Goal: Task Accomplishment & Management: Use online tool/utility

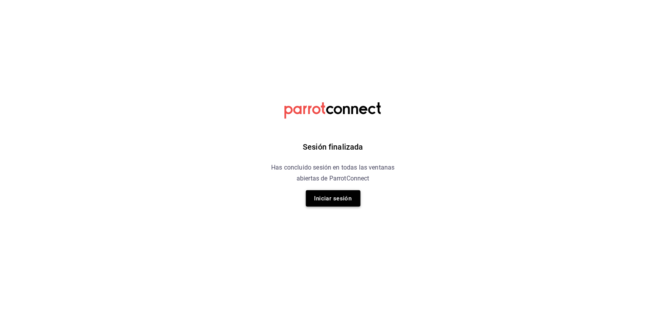
click at [339, 198] on button "Iniciar sesión" at bounding box center [333, 198] width 55 height 16
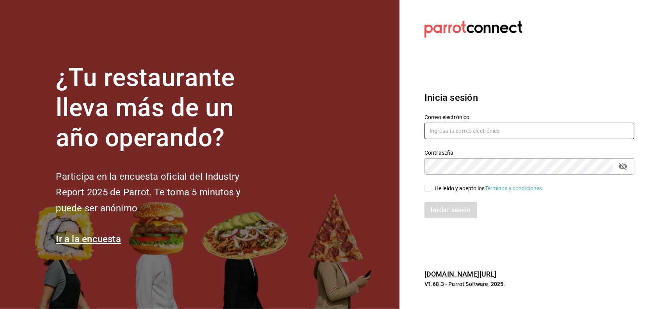
type input "alejandra.solis2024@outlook.com"
click at [430, 192] on input "He leído y acepto los Términos y condiciones." at bounding box center [428, 188] width 7 height 7
checkbox input "true"
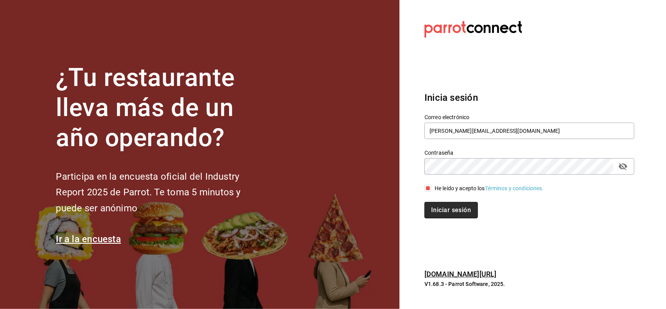
click at [440, 203] on button "Iniciar sesión" at bounding box center [451, 210] width 53 height 16
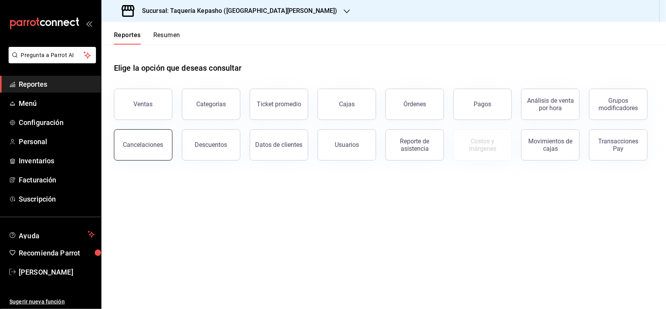
click at [158, 154] on button "Cancelaciones" at bounding box center [143, 144] width 59 height 31
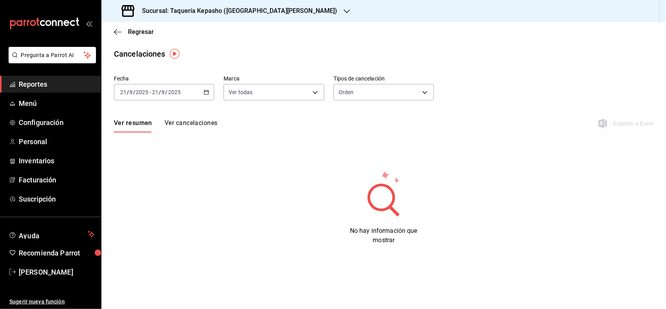
click at [205, 93] on icon "button" at bounding box center [206, 91] width 5 height 5
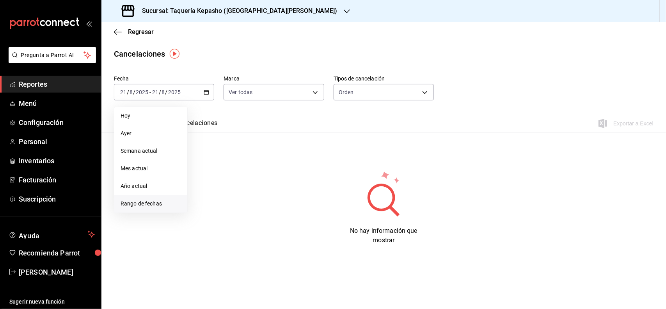
click at [153, 198] on li "Rango de fechas" at bounding box center [150, 204] width 73 height 18
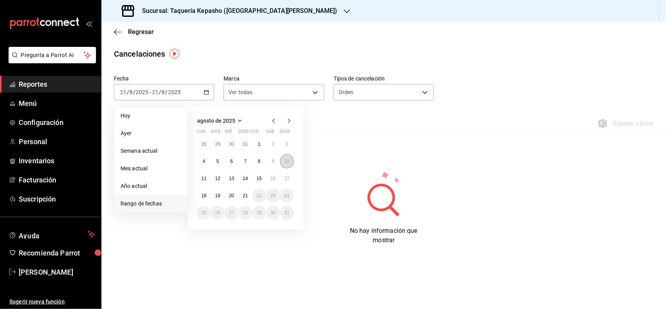
click at [285, 163] on abbr "10" at bounding box center [287, 160] width 5 height 5
click at [219, 192] on button "19" at bounding box center [218, 196] width 14 height 14
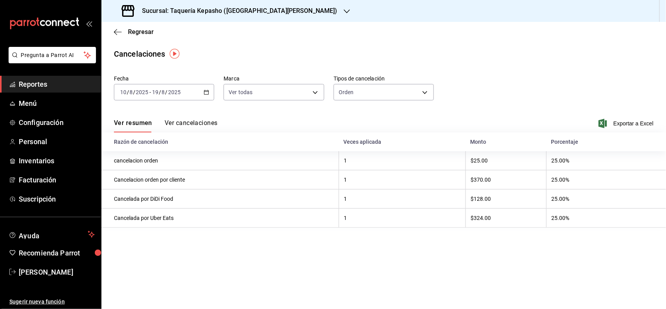
click at [217, 120] on button "Ver cancelaciones" at bounding box center [191, 125] width 53 height 13
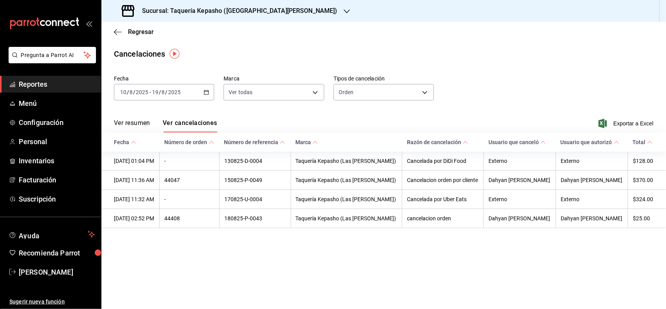
click at [233, 16] on div "Sucursal: Taquería Kepasho ([GEOGRAPHIC_DATA][PERSON_NAME])" at bounding box center [231, 11] width 246 height 22
click at [172, 32] on span "Taquería Kepasho (Las [PERSON_NAME])" at bounding box center [159, 34] width 103 height 8
drag, startPoint x: 172, startPoint y: 32, endPoint x: 180, endPoint y: 40, distance: 11.3
click at [247, 14] on h3 "Sucursal: Taquería Kepasho ([GEOGRAPHIC_DATA][PERSON_NAME])" at bounding box center [237, 10] width 202 height 9
click at [155, 49] on span "Taquería Kepasho (Tec)" at bounding box center [137, 51] width 58 height 8
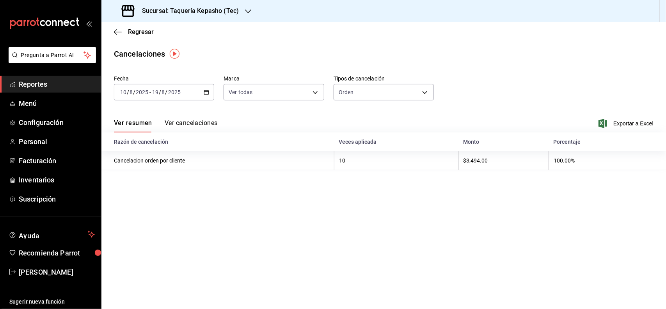
click at [169, 87] on div "[DATE] [DATE] - [DATE] [DATE]" at bounding box center [164, 92] width 100 height 16
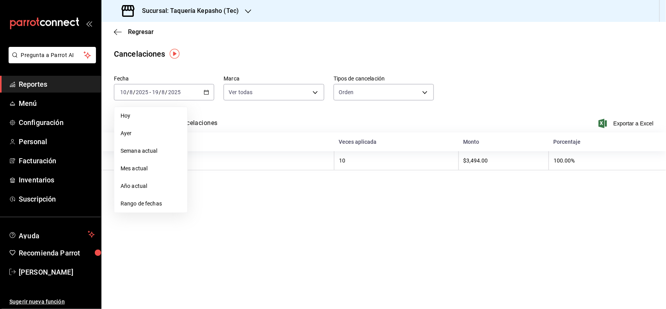
click at [148, 199] on span "Rango de fechas" at bounding box center [151, 203] width 60 height 8
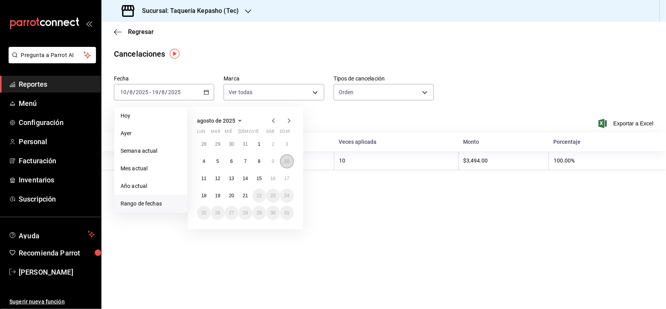
click at [290, 159] on abbr "10" at bounding box center [287, 160] width 5 height 5
click at [214, 192] on button "19" at bounding box center [218, 196] width 14 height 14
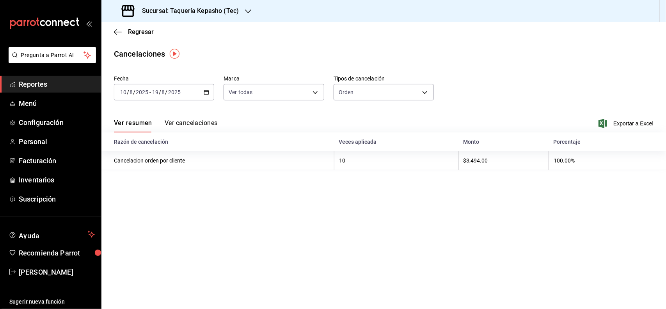
click at [201, 124] on button "Ver cancelaciones" at bounding box center [191, 125] width 53 height 13
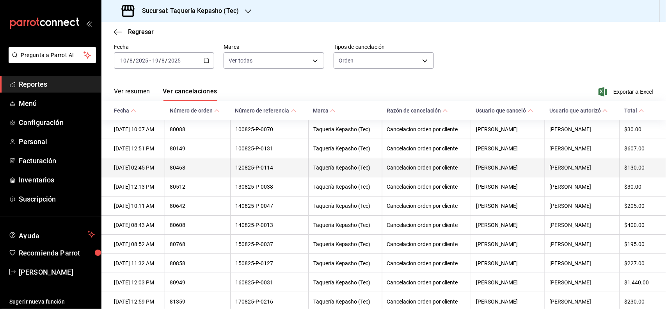
scroll to position [49, 0]
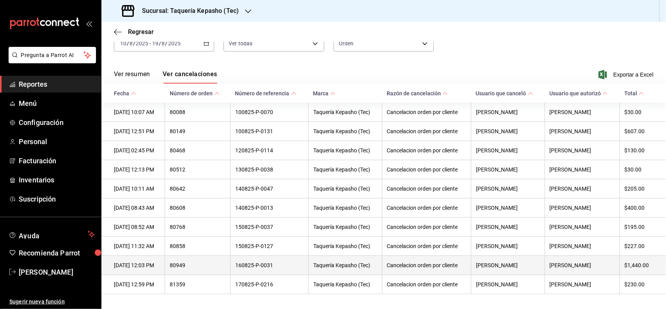
click at [397, 272] on th "Cancelacion orden por cliente" at bounding box center [426, 265] width 89 height 19
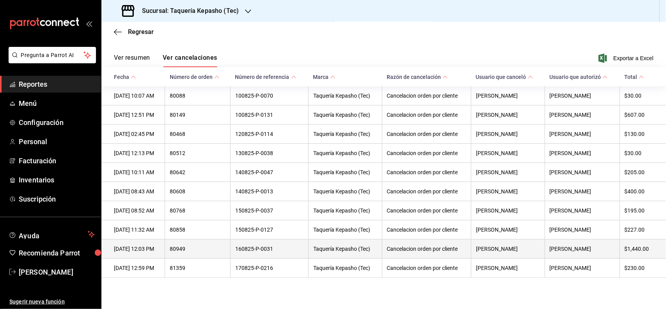
click at [524, 248] on th "[PERSON_NAME]" at bounding box center [508, 248] width 74 height 19
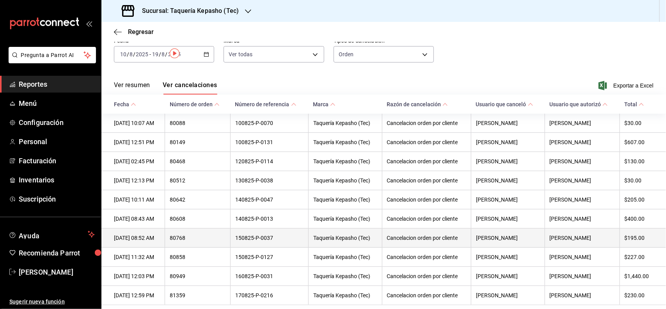
scroll to position [0, 0]
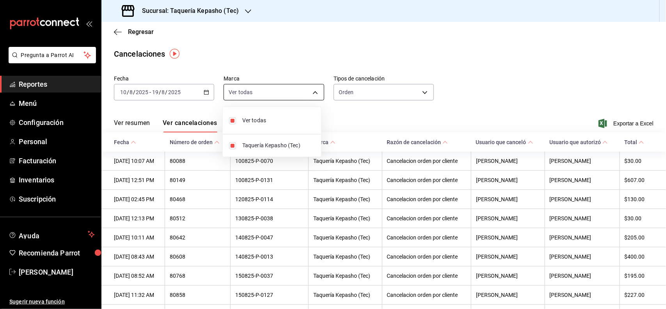
click at [260, 96] on body "Pregunta a Parrot AI Reportes Menú Configuración Personal Facturación Inventari…" at bounding box center [333, 154] width 666 height 309
click at [262, 95] on div at bounding box center [333, 154] width 666 height 309
click at [361, 94] on body "Pregunta a Parrot AI Reportes Menú Configuración Personal Facturación Inventari…" at bounding box center [333, 154] width 666 height 309
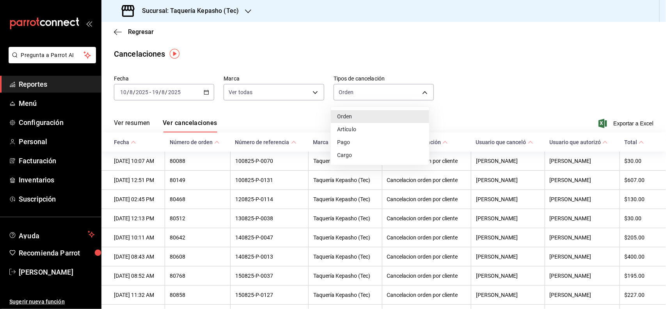
click at [361, 94] on div at bounding box center [333, 154] width 666 height 309
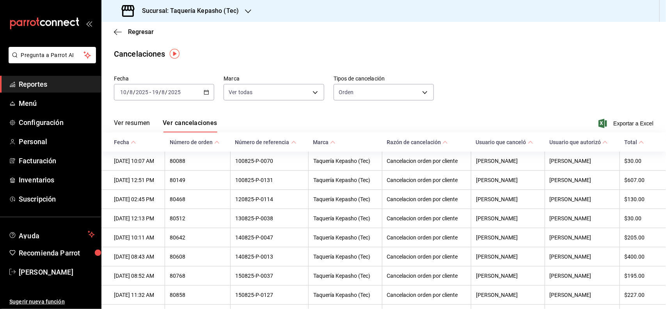
click at [133, 126] on button "Ver resumen" at bounding box center [132, 125] width 36 height 13
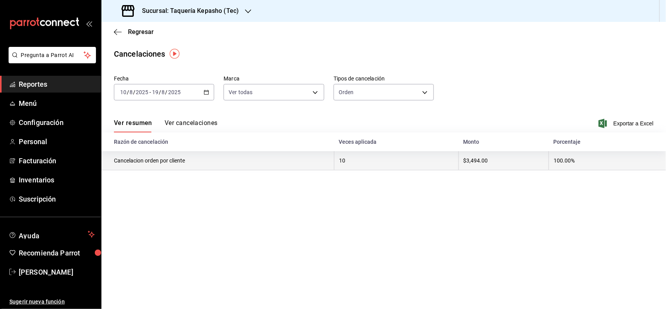
click at [209, 164] on th "Cancelacion orden por cliente" at bounding box center [217, 160] width 233 height 19
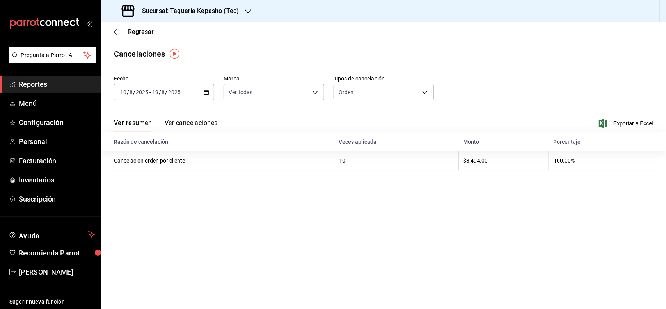
click at [276, 174] on main "Regresar Cancelaciones Fecha 2025-08-10 10 / 8 / 2025 - 2025-08-19 19 / 8 / 202…" at bounding box center [383, 165] width 565 height 287
click at [211, 126] on button "Ver cancelaciones" at bounding box center [191, 125] width 53 height 13
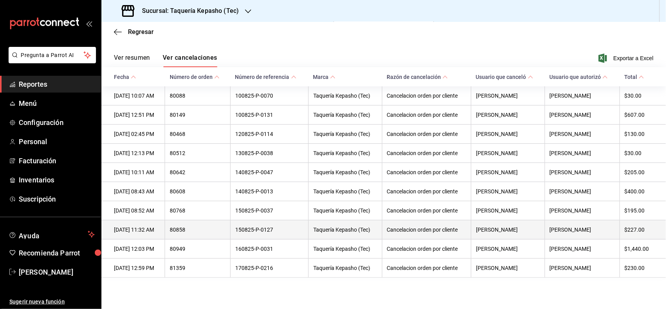
scroll to position [23, 0]
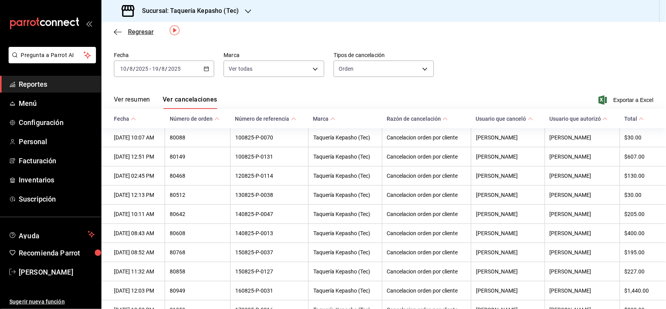
click at [118, 30] on icon "button" at bounding box center [118, 31] width 8 height 7
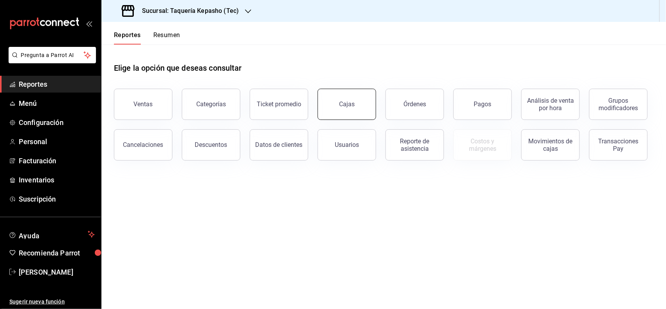
click at [349, 105] on div "Cajas" at bounding box center [347, 103] width 16 height 7
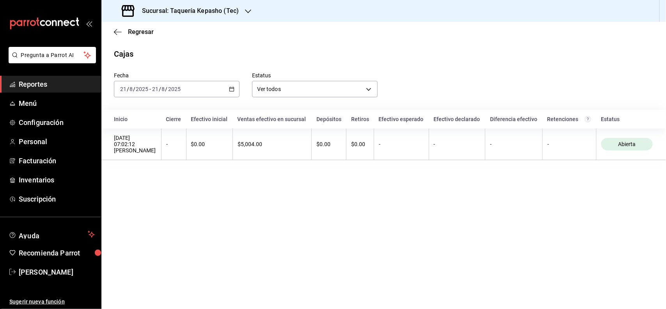
click at [230, 92] on div "2025-08-21 21 / 8 / 2025 - 2025-08-21 21 / 8 / 2025" at bounding box center [177, 89] width 126 height 16
click at [171, 90] on input "2025" at bounding box center [174, 89] width 13 height 6
click at [230, 87] on \(Stroke\) "button" at bounding box center [232, 89] width 5 height 4
click at [230, 89] on icon "button" at bounding box center [231, 88] width 5 height 5
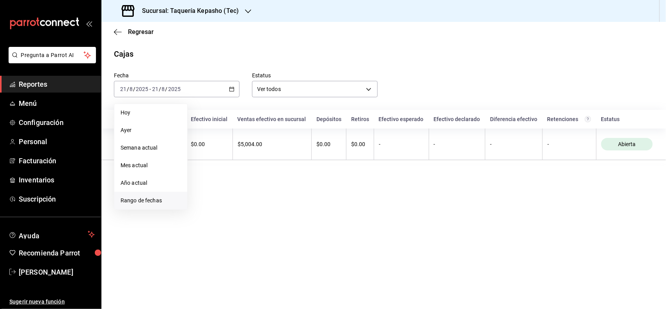
click at [162, 196] on span "Rango de fechas" at bounding box center [151, 200] width 60 height 8
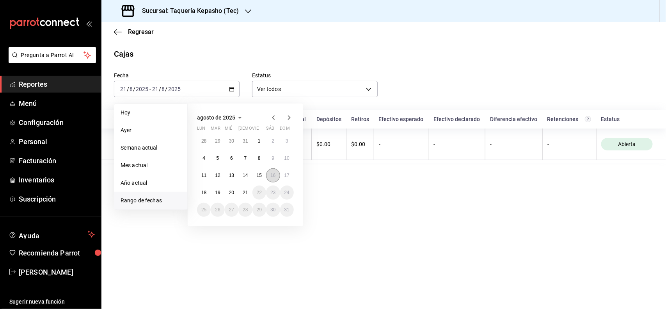
click at [274, 176] on abbr "16" at bounding box center [272, 175] width 5 height 5
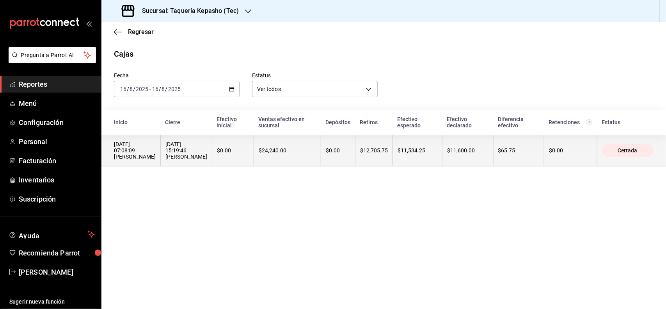
click at [290, 153] on div "$24,240.00" at bounding box center [287, 150] width 57 height 6
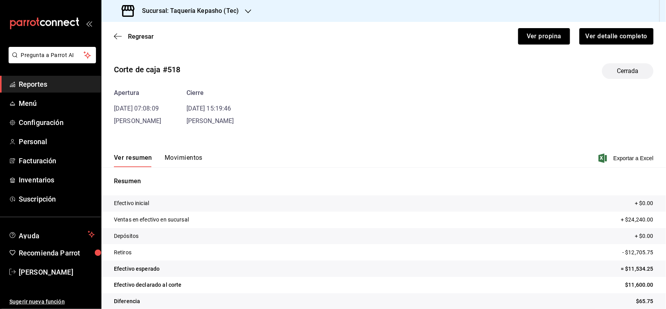
click at [182, 157] on button "Movimientos" at bounding box center [184, 160] width 38 height 13
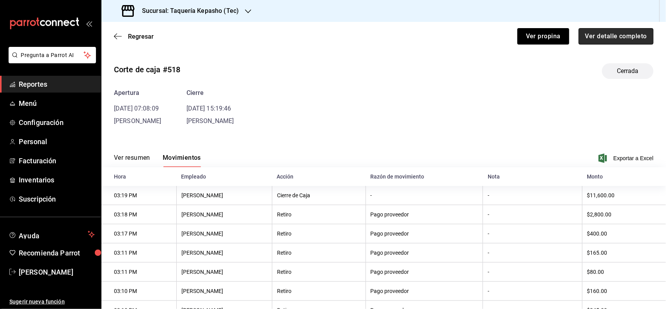
click at [590, 41] on button "Ver detalle completo" at bounding box center [616, 36] width 75 height 16
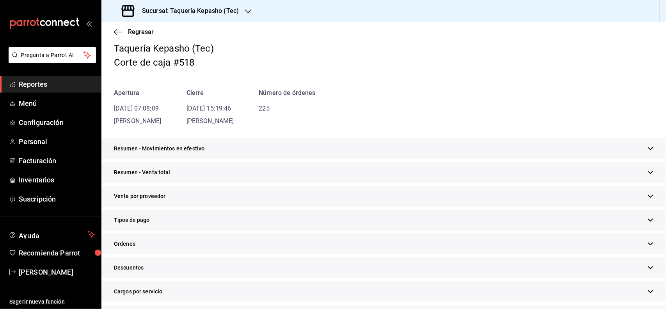
scroll to position [49, 0]
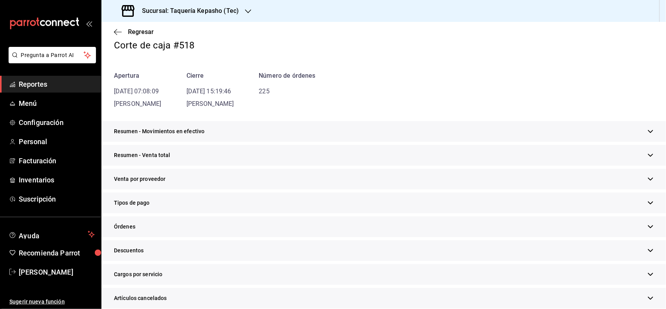
click at [637, 135] on div "Resumen - Movimientos en efectivo" at bounding box center [383, 131] width 565 height 21
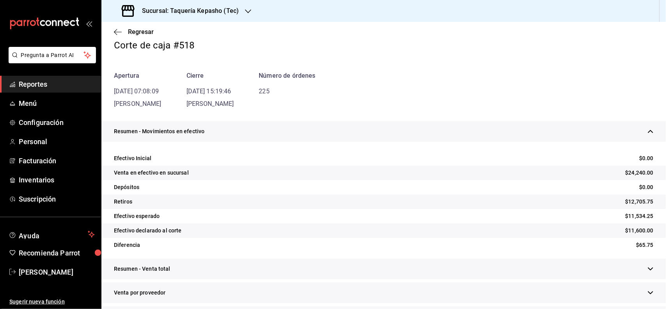
click at [637, 135] on div "Resumen - Movimientos en efectivo" at bounding box center [383, 131] width 565 height 21
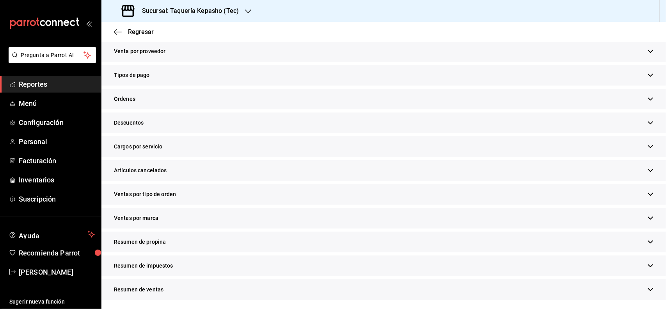
scroll to position [0, 0]
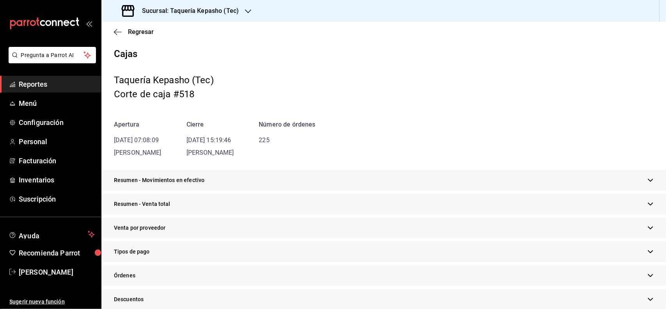
click at [112, 30] on div "Regresar" at bounding box center [383, 32] width 565 height 20
click at [117, 30] on icon "button" at bounding box center [118, 31] width 8 height 7
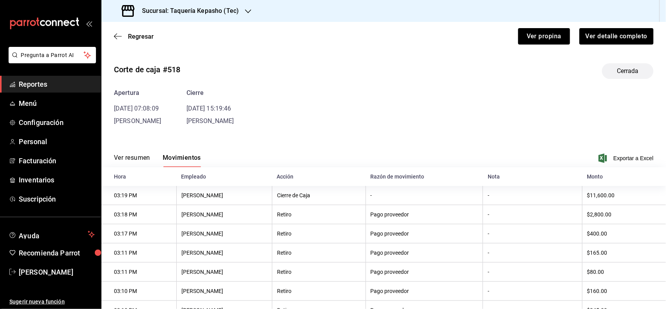
click at [117, 32] on div "Regresar Ver propina Ver detalle completo" at bounding box center [383, 36] width 565 height 29
click at [117, 36] on icon "button" at bounding box center [118, 36] width 8 height 0
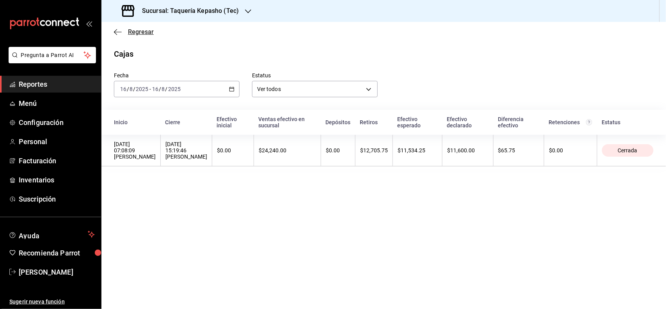
click at [116, 32] on icon "button" at bounding box center [118, 31] width 8 height 7
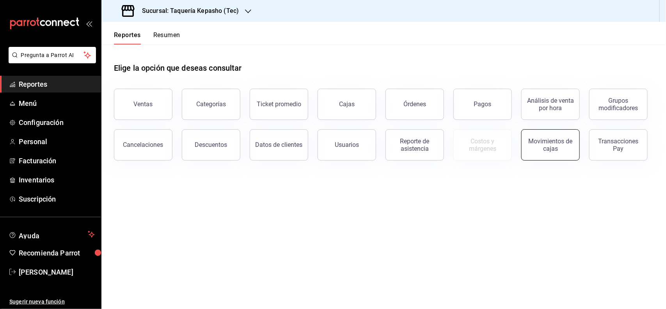
click at [554, 151] on div "Movimientos de cajas" at bounding box center [551, 144] width 48 height 15
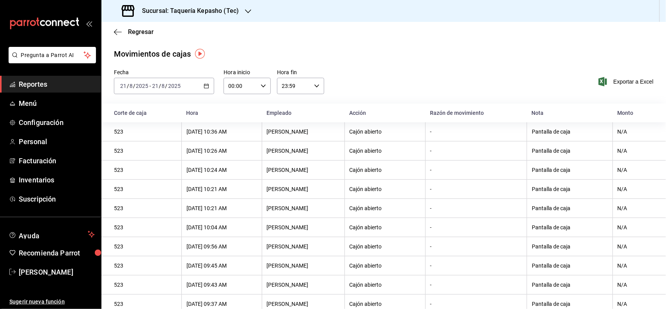
click at [207, 85] on icon "button" at bounding box center [206, 85] width 5 height 5
click at [150, 198] on span "Rango de fechas" at bounding box center [151, 197] width 60 height 8
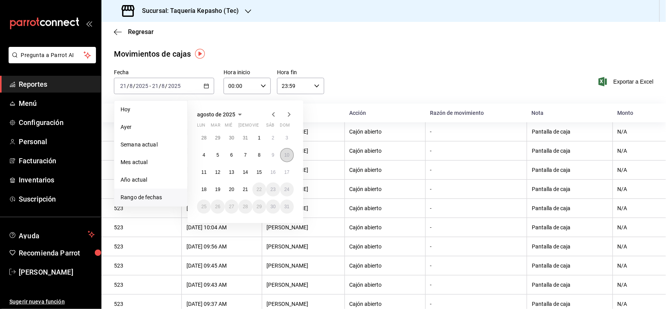
click at [283, 151] on button "10" at bounding box center [287, 155] width 14 height 14
click at [223, 190] on button "19" at bounding box center [218, 189] width 14 height 14
